Goal: Task Accomplishment & Management: Complete application form

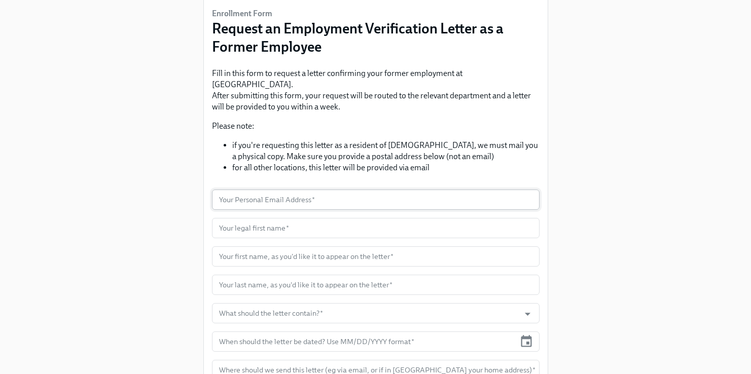
scroll to position [75, 0]
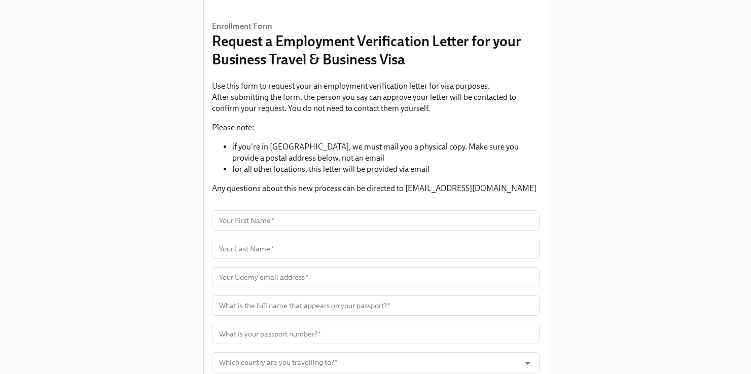
scroll to position [93, 0]
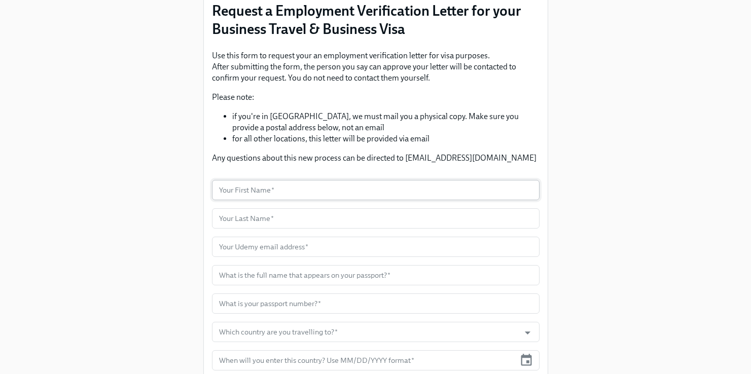
click at [275, 196] on input "text" at bounding box center [375, 190] width 327 height 20
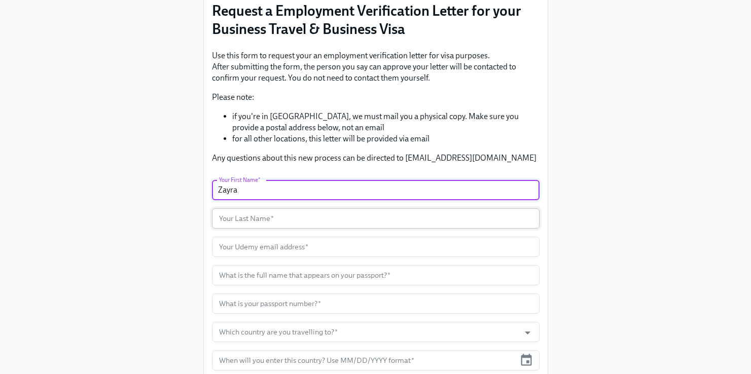
type input "Zayra"
click at [273, 228] on input "text" at bounding box center [375, 218] width 327 height 20
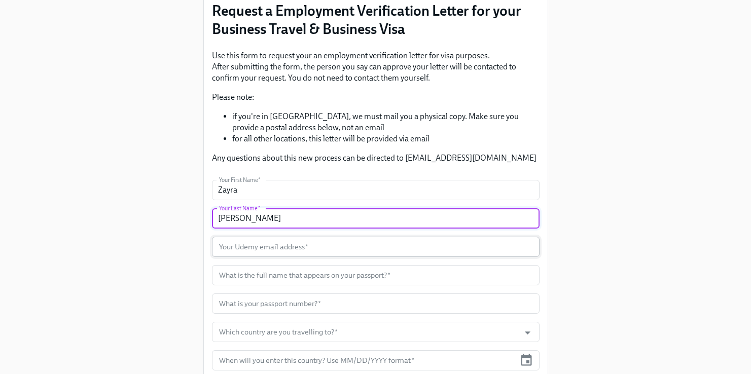
type input "[PERSON_NAME]"
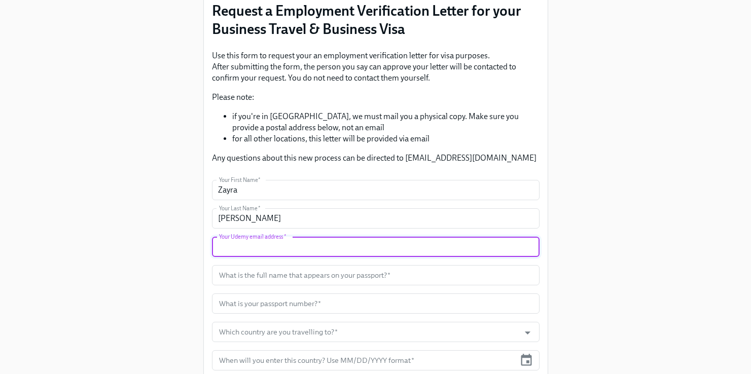
click at [327, 252] on input "text" at bounding box center [375, 247] width 327 height 20
paste input "[EMAIL_ADDRESS][PERSON_NAME][DOMAIN_NAME]"
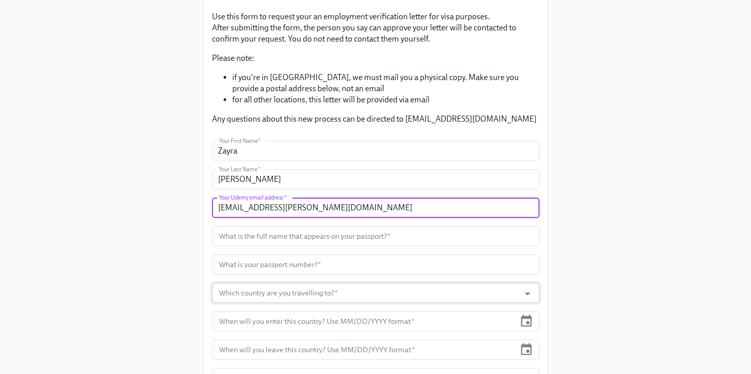
scroll to position [134, 0]
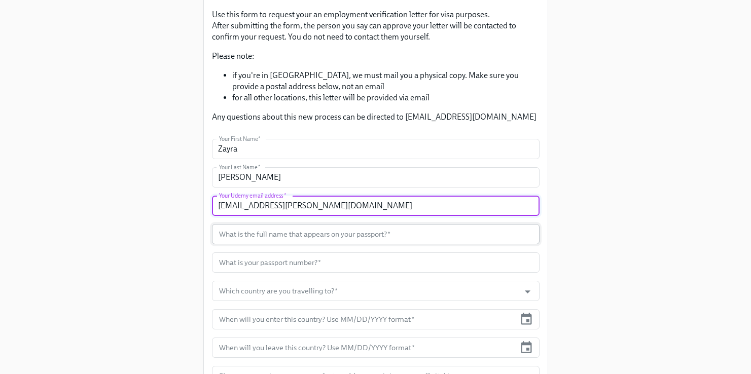
type input "[EMAIL_ADDRESS][PERSON_NAME][DOMAIN_NAME]"
click at [284, 230] on input "text" at bounding box center [375, 234] width 327 height 20
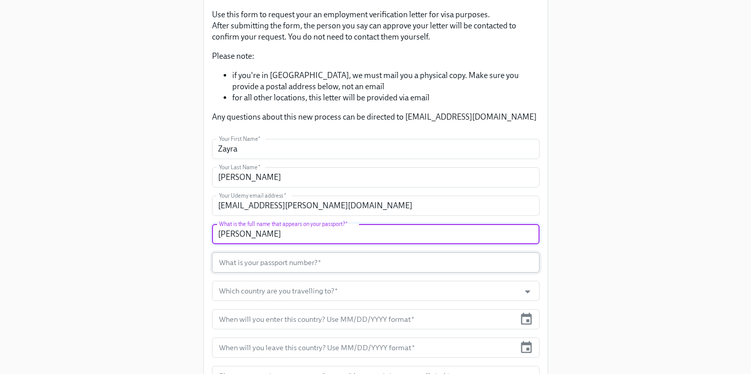
type input "[PERSON_NAME]"
click at [316, 263] on input "text" at bounding box center [375, 262] width 327 height 20
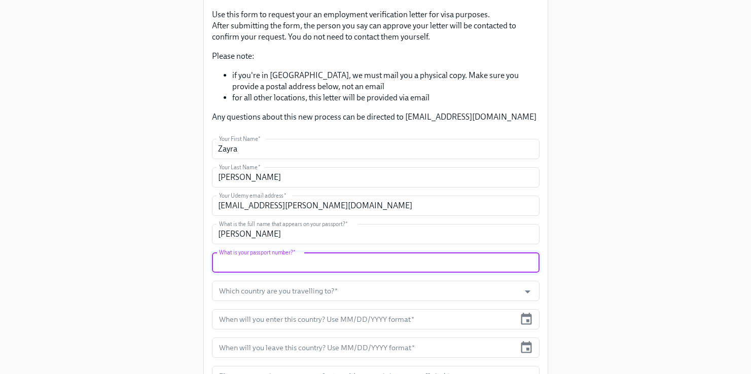
type input "n"
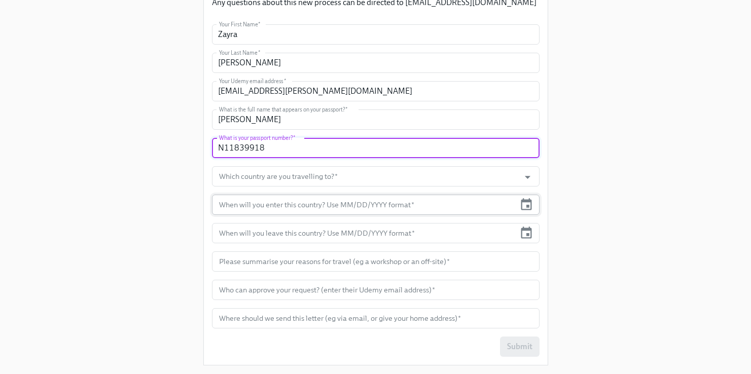
scroll to position [255, 0]
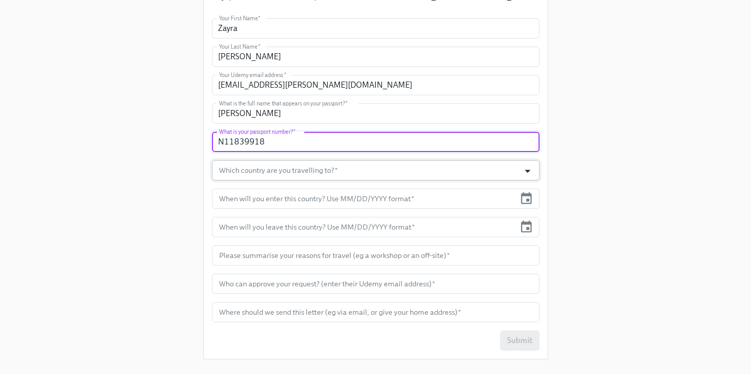
click at [529, 173] on icon "Open" at bounding box center [528, 171] width 14 height 14
type input "N11839918"
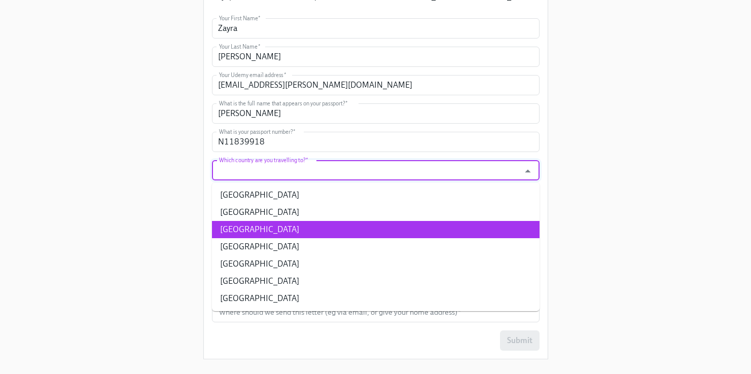
scroll to position [257, 0]
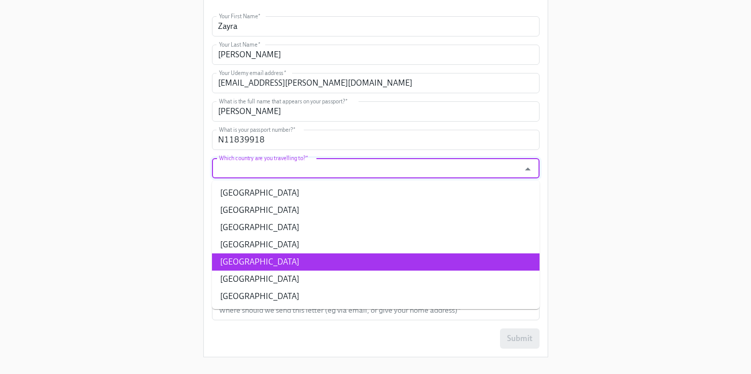
click at [265, 266] on li "[GEOGRAPHIC_DATA]" at bounding box center [375, 261] width 327 height 17
type input "[GEOGRAPHIC_DATA]"
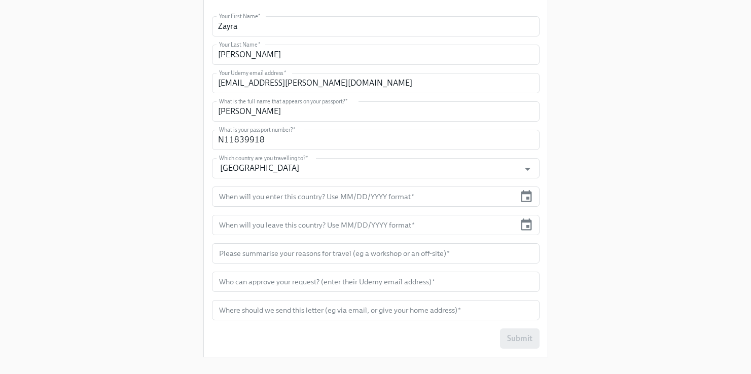
click at [656, 219] on div "Enrollment Form Request a Employment Verification Letter for your Business Trav…" at bounding box center [375, 54] width 718 height 622
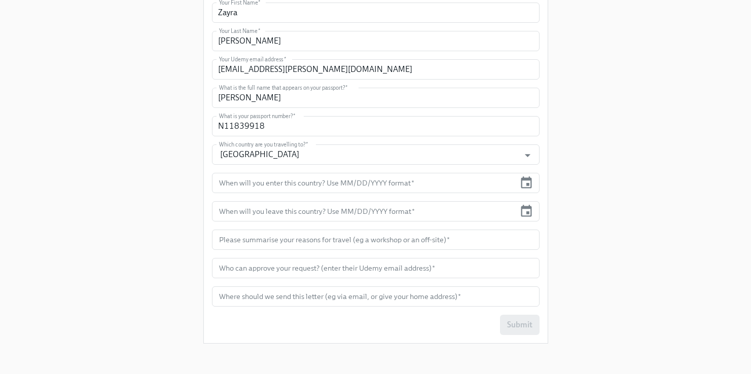
scroll to position [281, 0]
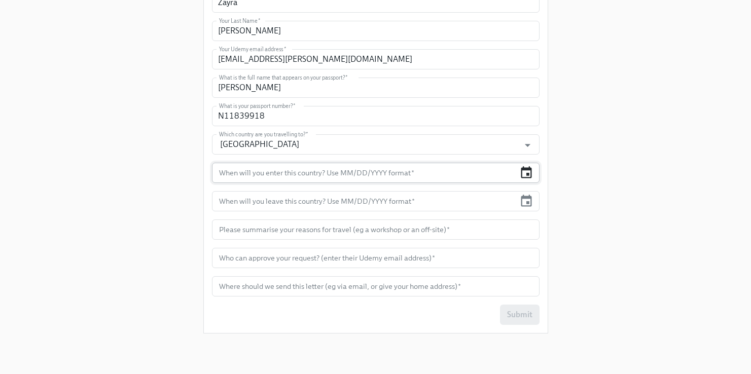
click at [531, 176] on icon "button" at bounding box center [526, 172] width 11 height 12
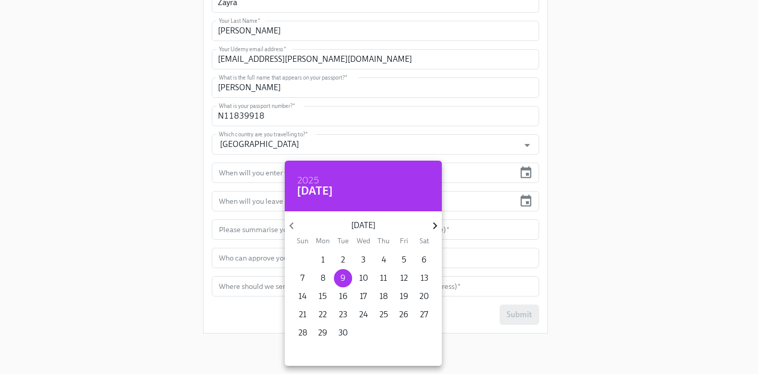
click at [433, 231] on icon "button" at bounding box center [435, 226] width 14 height 14
click at [630, 283] on div at bounding box center [379, 187] width 758 height 374
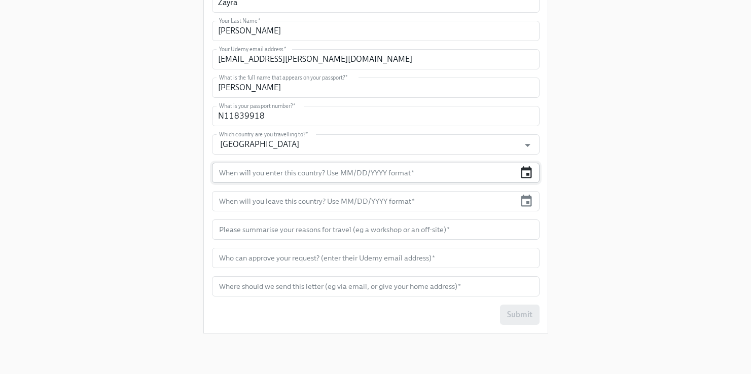
click at [530, 168] on icon "button" at bounding box center [526, 172] width 11 height 12
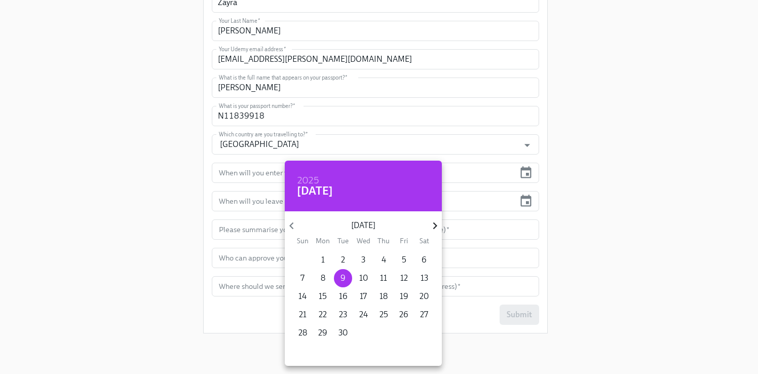
click at [431, 228] on icon "button" at bounding box center [435, 226] width 14 height 14
click at [363, 329] on p "26" at bounding box center [363, 332] width 9 height 11
type input "[DATE]"
click at [611, 241] on div at bounding box center [379, 187] width 758 height 374
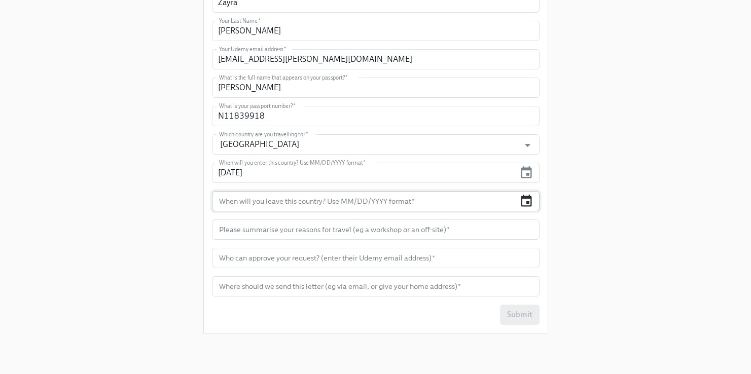
click at [527, 204] on icon "button" at bounding box center [526, 201] width 14 height 14
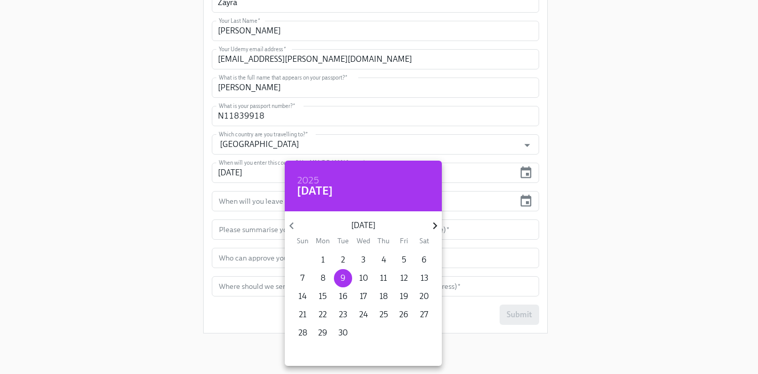
click at [434, 223] on icon "button" at bounding box center [435, 226] width 14 height 14
click at [432, 224] on icon "button" at bounding box center [435, 226] width 14 height 14
click at [344, 263] on p "2" at bounding box center [343, 259] width 4 height 11
type input "[DATE]"
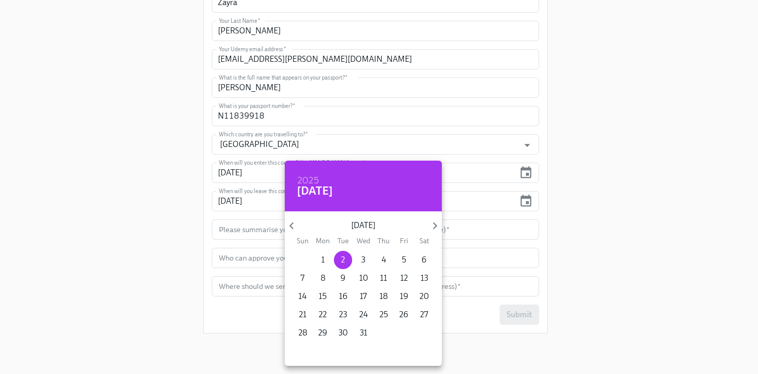
click at [593, 239] on div at bounding box center [379, 187] width 758 height 374
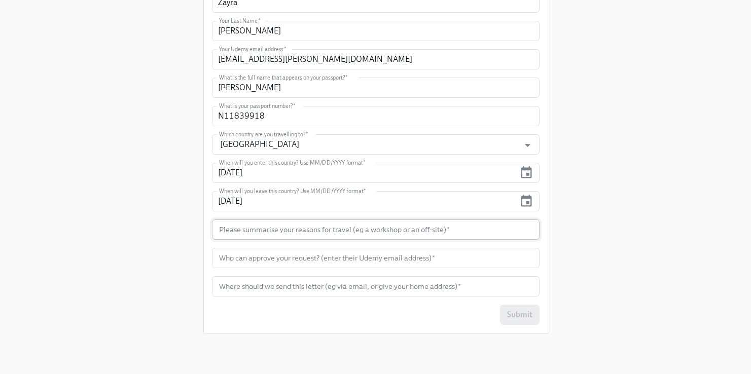
click at [234, 235] on input "text" at bounding box center [375, 229] width 327 height 20
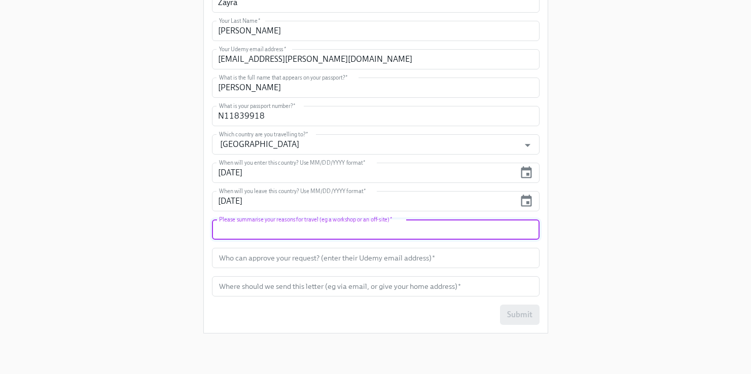
paste input "The purpose of this trip is to attend an onsite visit at the company headquarte…"
type input "The purpose of this trip is to attend an onsite visit at the company headquarte…"
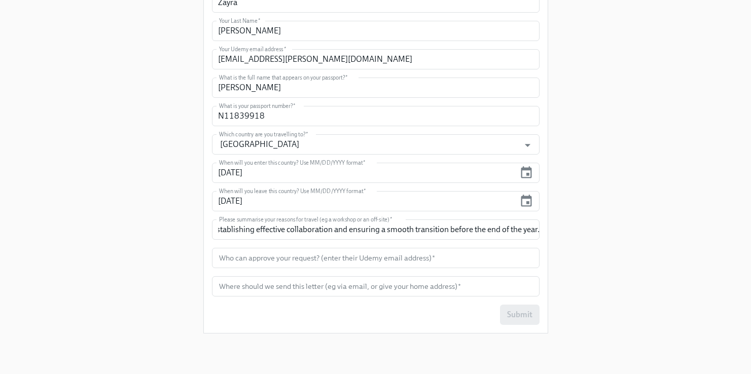
scroll to position [0, 0]
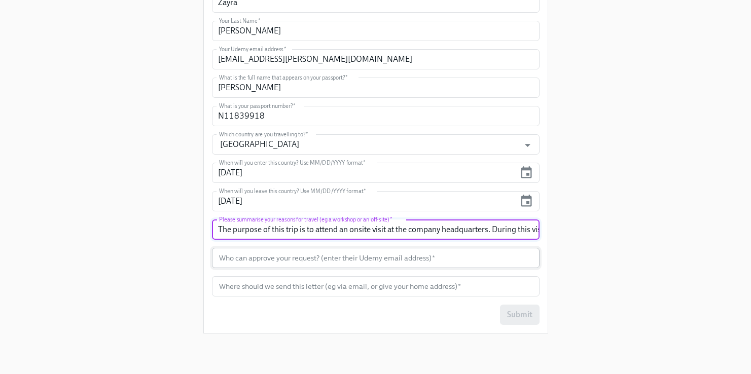
click at [293, 264] on input "text" at bounding box center [375, 258] width 327 height 20
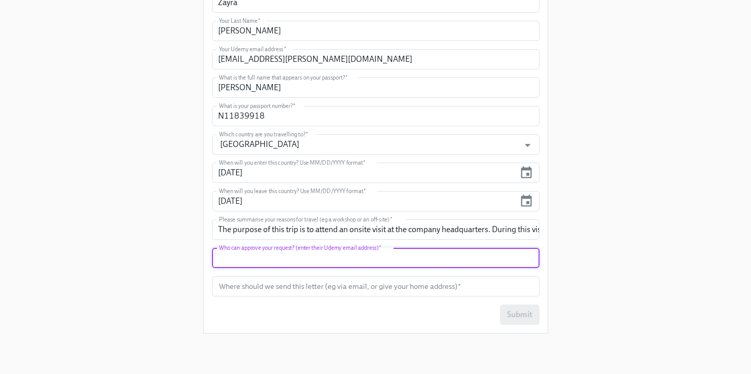
paste input "[EMAIL_ADDRESS][PERSON_NAME][DOMAIN_NAME]"
type input "[EMAIL_ADDRESS][PERSON_NAME][DOMAIN_NAME]"
click at [300, 289] on input "text" at bounding box center [375, 286] width 327 height 20
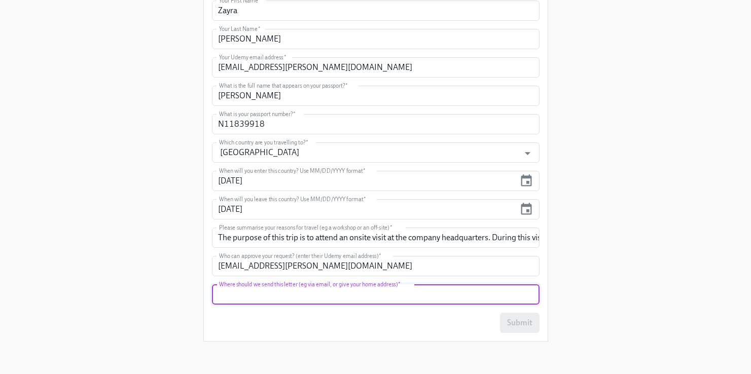
type input "a"
type input "z"
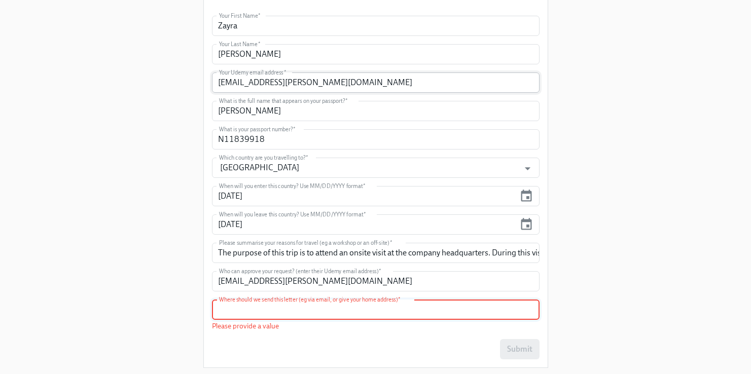
scroll to position [256, 0]
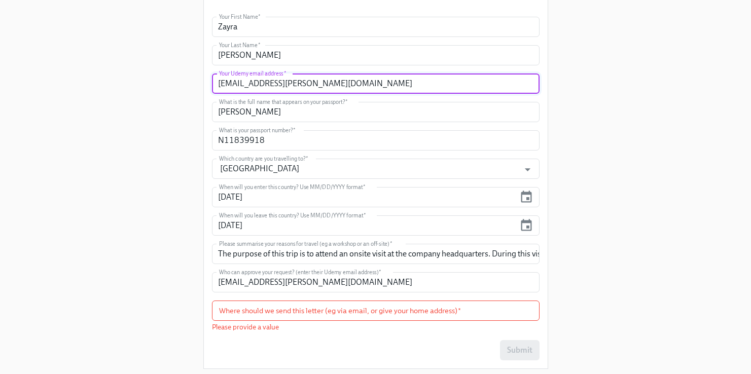
drag, startPoint x: 331, startPoint y: 87, endPoint x: 205, endPoint y: 87, distance: 126.2
click at [205, 87] on div "Enrollment Form Request a Employment Verification Letter for your Business Trav…" at bounding box center [376, 68] width 344 height 600
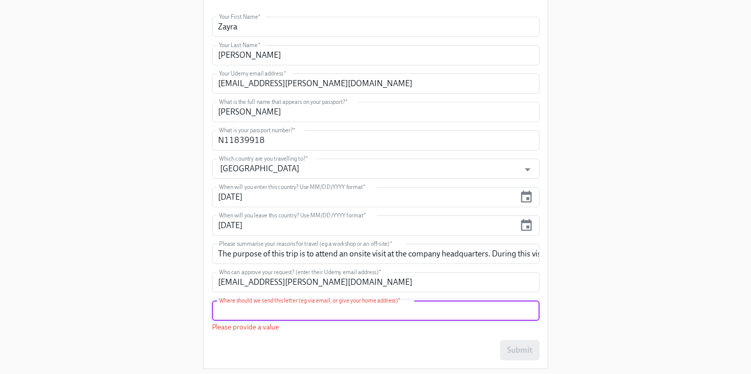
click at [245, 313] on input "text" at bounding box center [375, 311] width 327 height 20
paste input "[EMAIL_ADDRESS][PERSON_NAME][DOMAIN_NAME]"
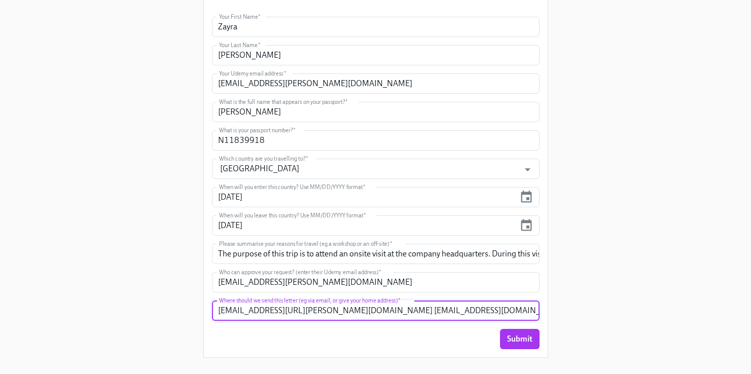
type input "[EMAIL_ADDRESS][URL][PERSON_NAME][DOMAIN_NAME] [EMAIL_ADDRESS][DOMAIN_NAME]"
click at [665, 218] on div "Enrollment Form Request a Employment Verification Letter for your Business Trav…" at bounding box center [375, 55] width 718 height 622
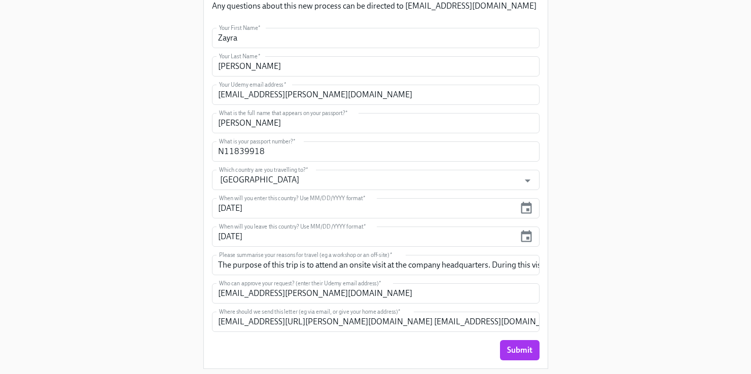
scroll to position [273, 0]
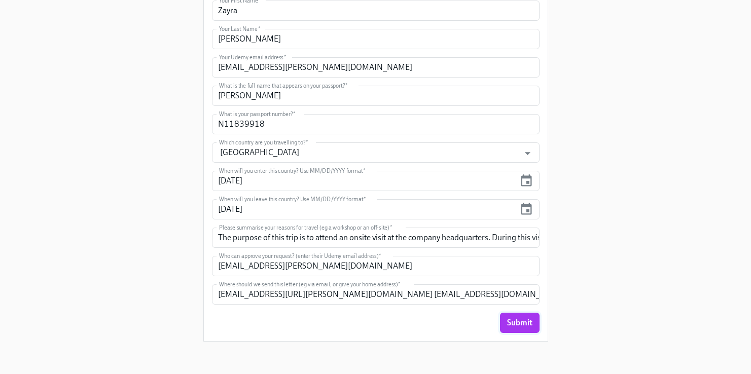
click at [521, 327] on span "Submit" at bounding box center [519, 323] width 25 height 10
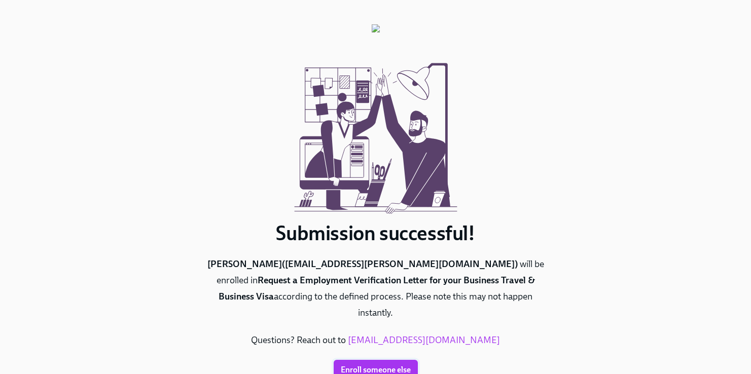
click at [411, 365] on span "Enroll someone else" at bounding box center [376, 370] width 70 height 10
